Goal: Navigation & Orientation: Find specific page/section

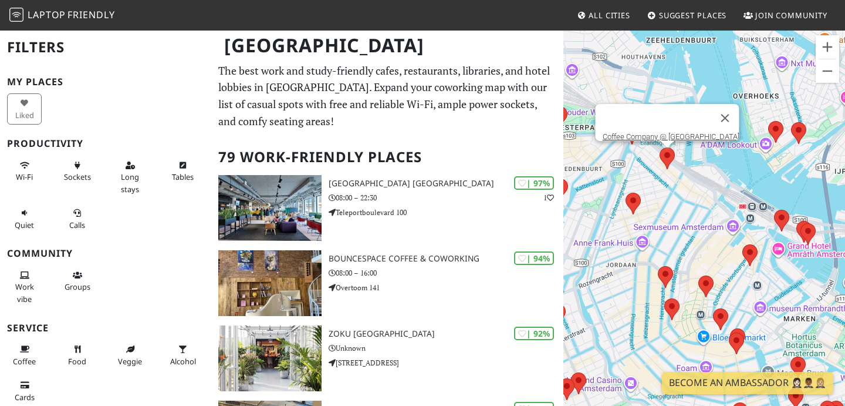
click at [660, 147] on area at bounding box center [660, 147] width 0 height 0
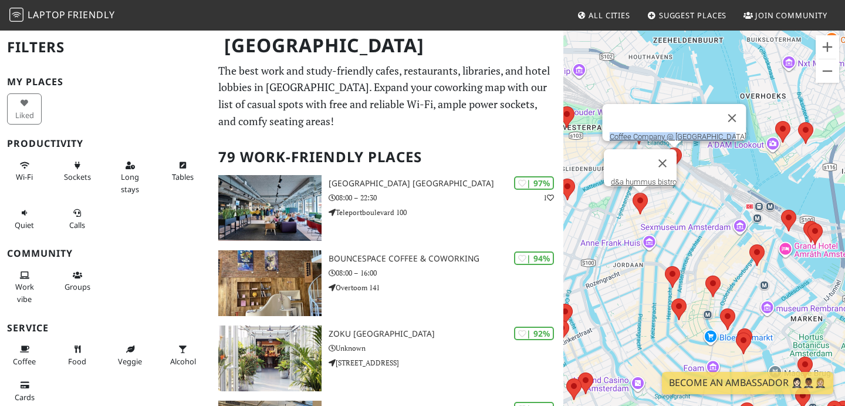
click at [633, 192] on area at bounding box center [633, 192] width 0 height 0
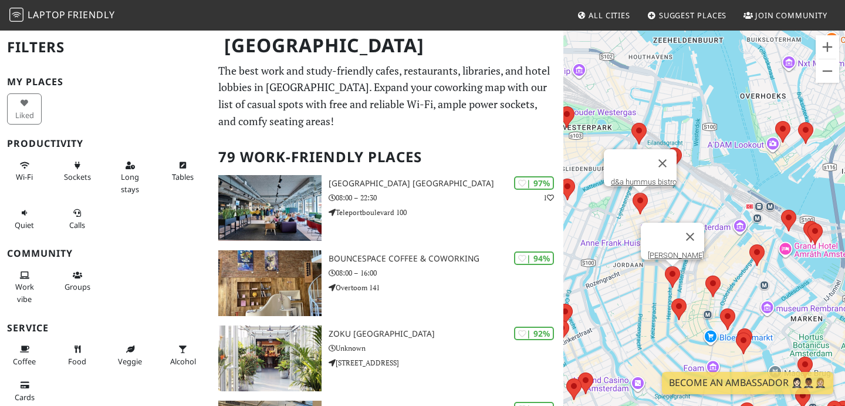
click at [665, 266] on area at bounding box center [665, 266] width 0 height 0
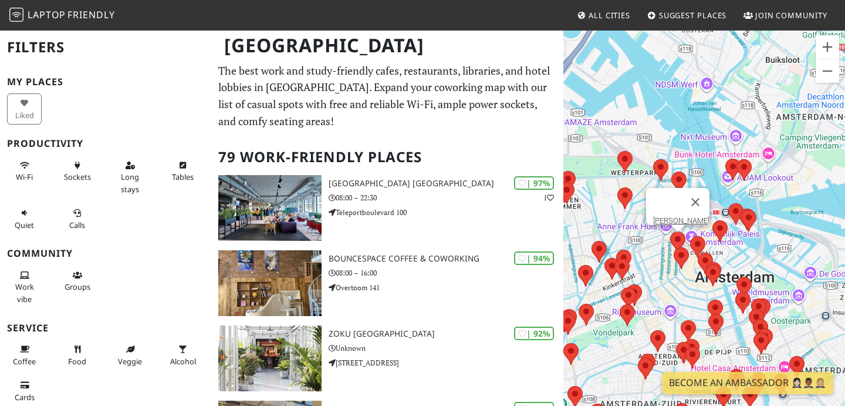
drag, startPoint x: 742, startPoint y: 272, endPoint x: 718, endPoint y: 212, distance: 65.1
click at [718, 212] on div "To navigate, press the arrow keys. Lotti's" at bounding box center [704, 232] width 282 height 406
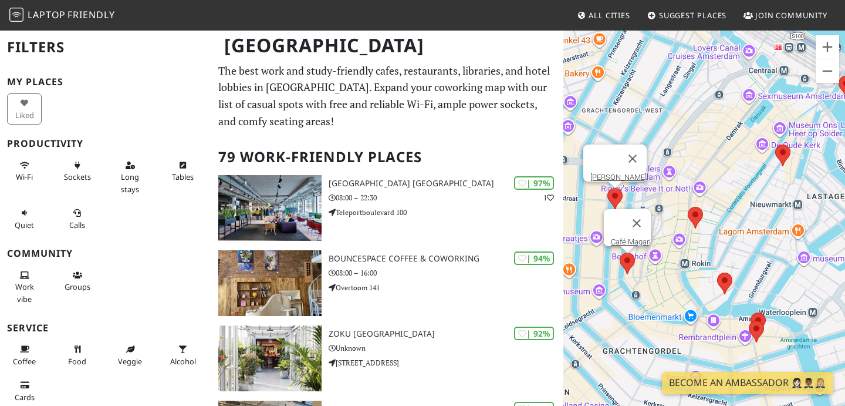
click at [620, 252] on area at bounding box center [620, 252] width 0 height 0
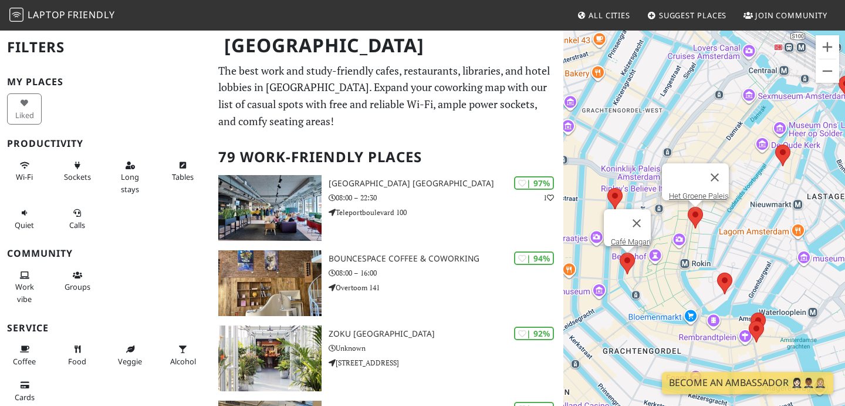
click at [688, 207] on area at bounding box center [688, 207] width 0 height 0
click at [607, 188] on area at bounding box center [607, 188] width 0 height 0
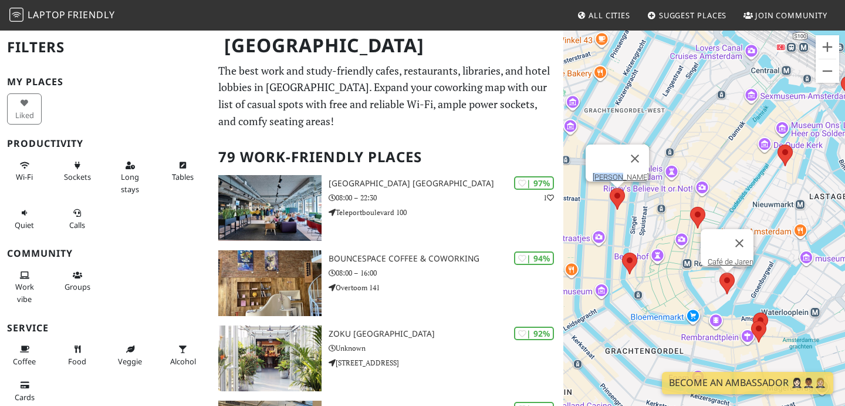
click at [719, 272] on area at bounding box center [719, 272] width 0 height 0
click at [622, 252] on area at bounding box center [622, 252] width 0 height 0
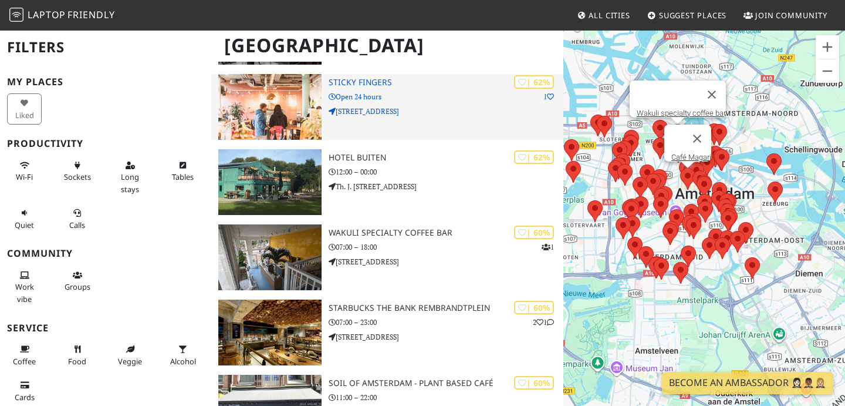
scroll to position [3235, 0]
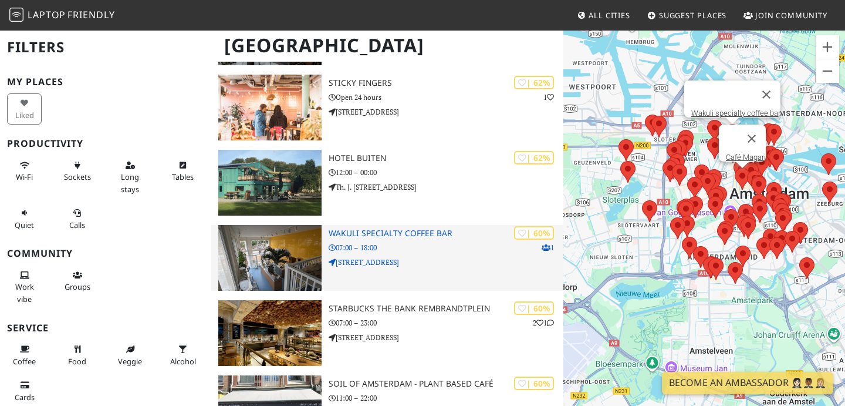
click at [464, 245] on p "07:00 – 18:00" at bounding box center [446, 247] width 235 height 11
